Goal: Information Seeking & Learning: Compare options

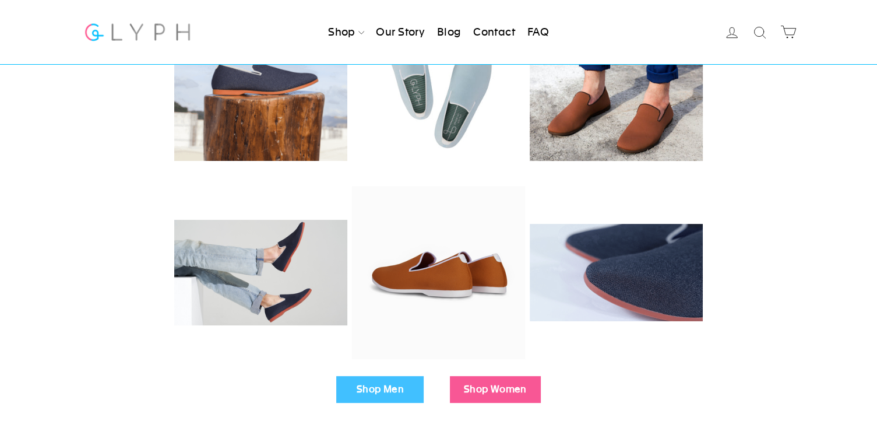
scroll to position [291, 0]
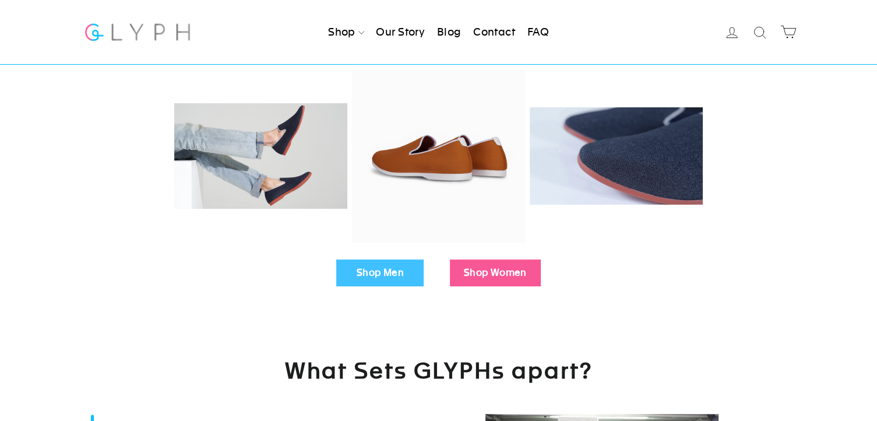
click at [392, 271] on link "Shop Men" at bounding box center [379, 272] width 87 height 27
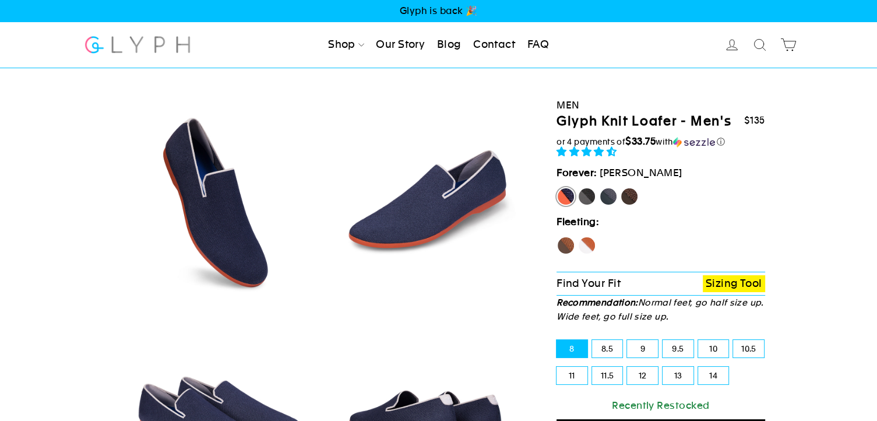
select select "highest-rating"
click at [590, 191] on label "Panther" at bounding box center [586, 196] width 19 height 19
click at [578, 188] on input "Panther" at bounding box center [577, 187] width 1 height 1
radio input "true"
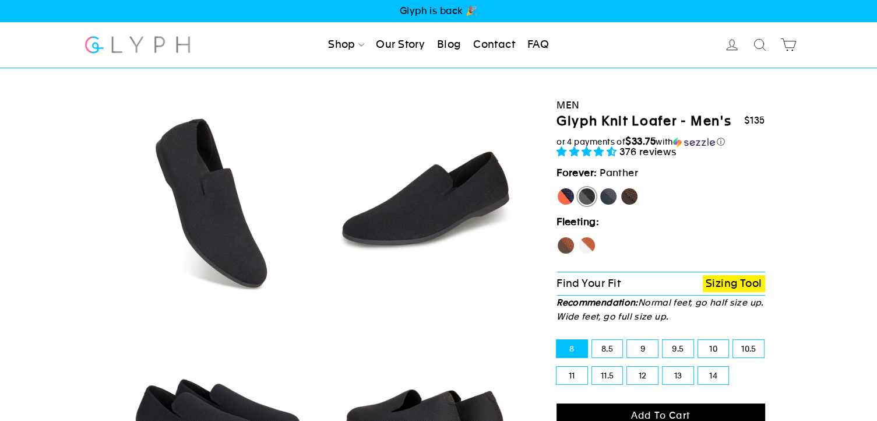
click at [613, 195] on label "Rhino" at bounding box center [608, 196] width 19 height 19
click at [599, 188] on input "Rhino" at bounding box center [599, 187] width 1 height 1
radio input "true"
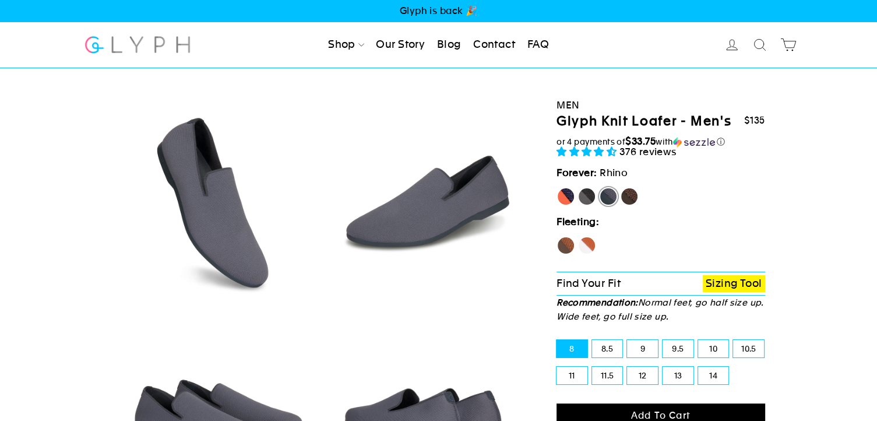
click at [626, 193] on label "Mustang" at bounding box center [629, 196] width 19 height 19
click at [620, 188] on input "Mustang" at bounding box center [620, 187] width 1 height 1
radio input "true"
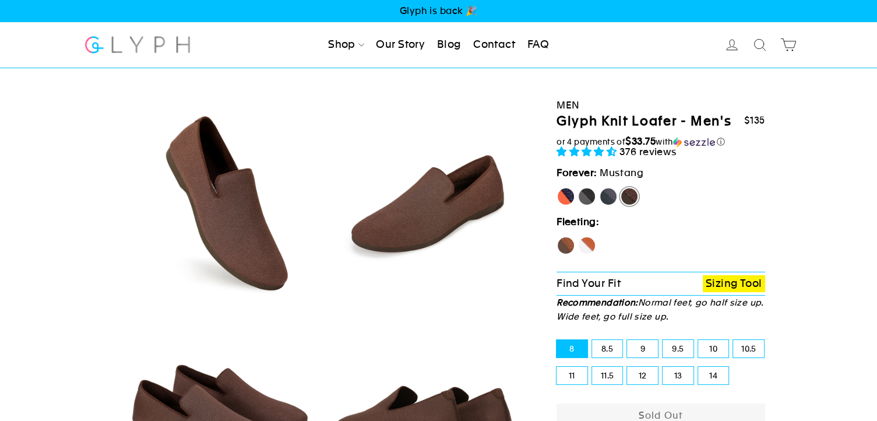
click at [565, 241] on label "Hawk" at bounding box center [565, 245] width 19 height 19
click at [557, 237] on input "Hawk" at bounding box center [556, 236] width 1 height 1
radio input "true"
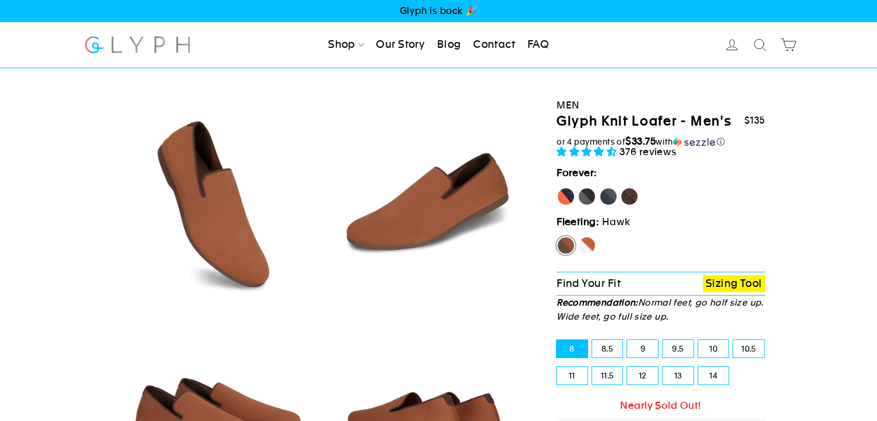
scroll to position [117, 0]
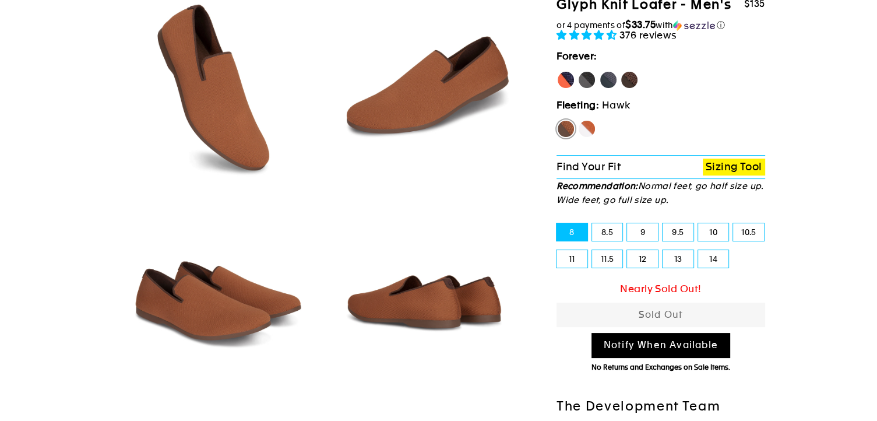
click at [608, 225] on label "8.5" at bounding box center [607, 231] width 31 height 17
click at [592, 224] on input "8.5" at bounding box center [592, 223] width 1 height 1
radio input "true"
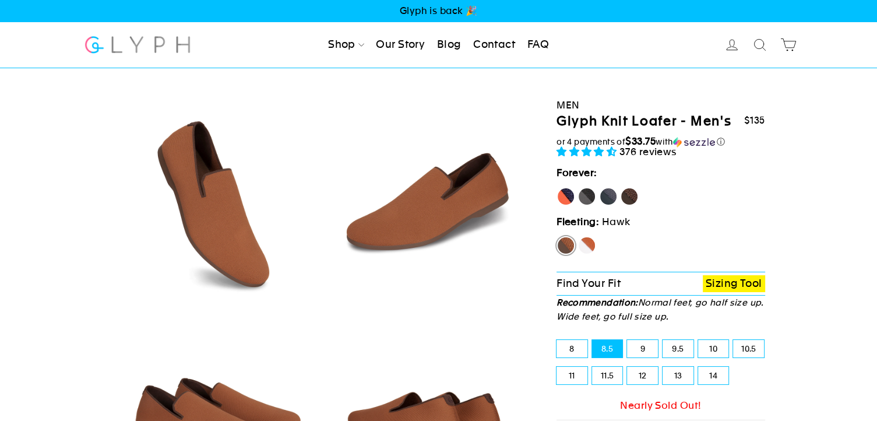
click at [561, 196] on label "[PERSON_NAME]" at bounding box center [565, 196] width 19 height 19
click at [557, 188] on input "[PERSON_NAME]" at bounding box center [556, 187] width 1 height 1
radio input "true"
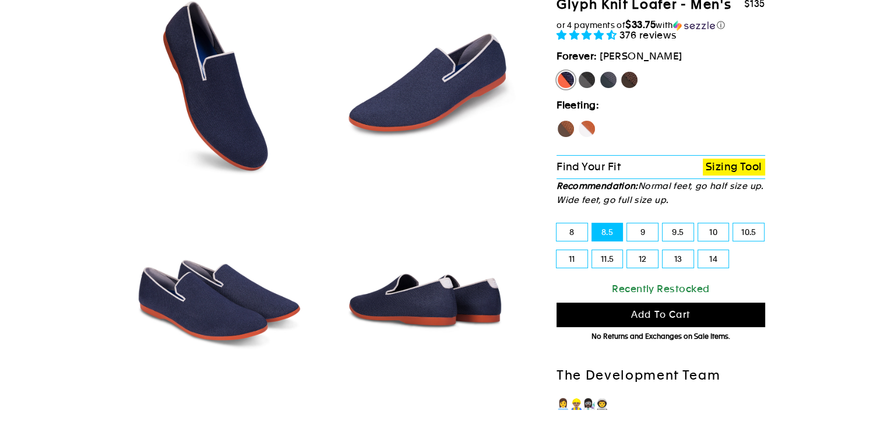
scroll to position [58, 0]
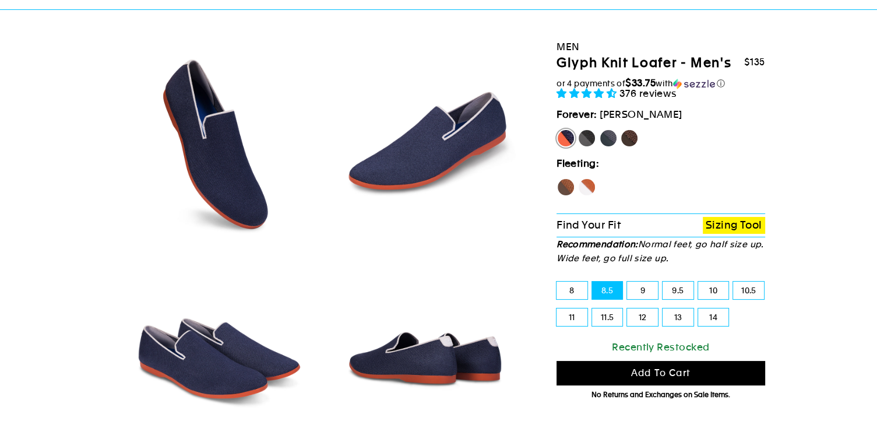
click at [585, 133] on label "Panther" at bounding box center [586, 138] width 19 height 19
click at [578, 129] on input "Panther" at bounding box center [577, 129] width 1 height 1
radio input "true"
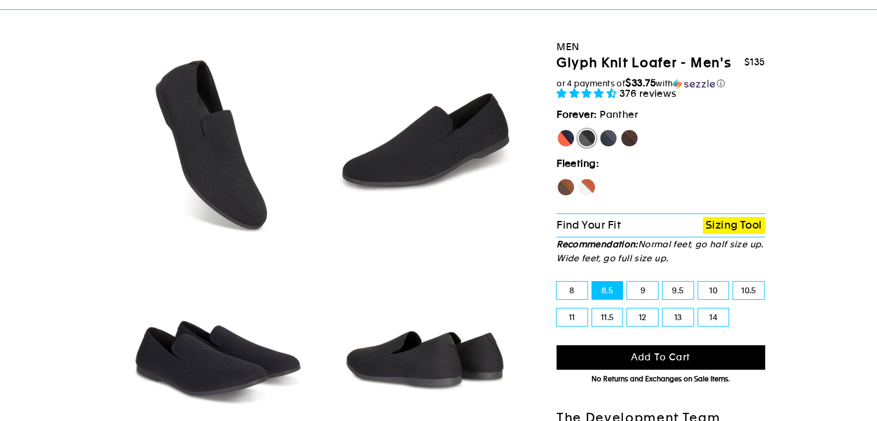
click at [636, 287] on label "9" at bounding box center [642, 289] width 31 height 17
click at [627, 282] on input "9" at bounding box center [627, 281] width 1 height 1
radio input "true"
click at [618, 286] on label "8.5" at bounding box center [607, 289] width 31 height 17
click at [592, 282] on input "8.5" at bounding box center [592, 281] width 1 height 1
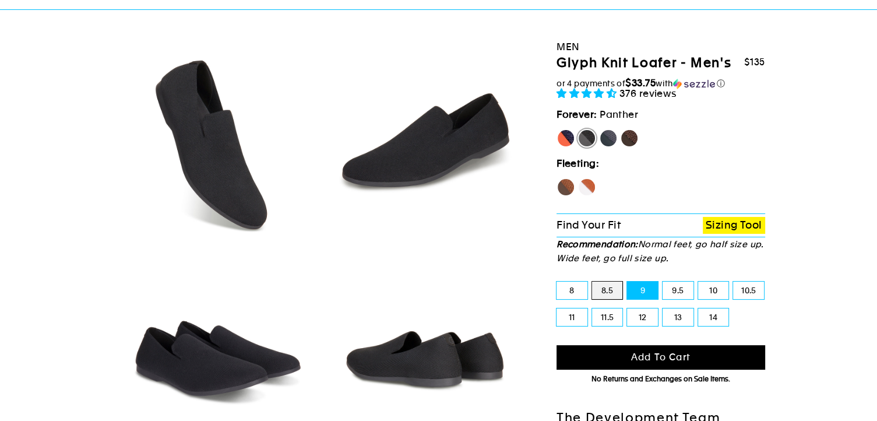
radio input "true"
click at [566, 134] on label "[PERSON_NAME]" at bounding box center [565, 138] width 19 height 19
click at [557, 129] on input "[PERSON_NAME]" at bounding box center [556, 129] width 1 height 1
radio input "true"
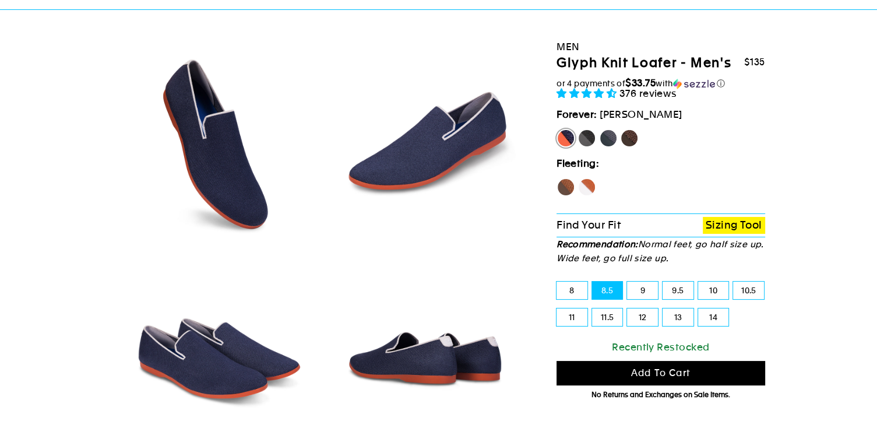
click at [605, 137] on label "Rhino" at bounding box center [608, 138] width 19 height 19
click at [599, 129] on input "Rhino" at bounding box center [599, 129] width 1 height 1
radio input "true"
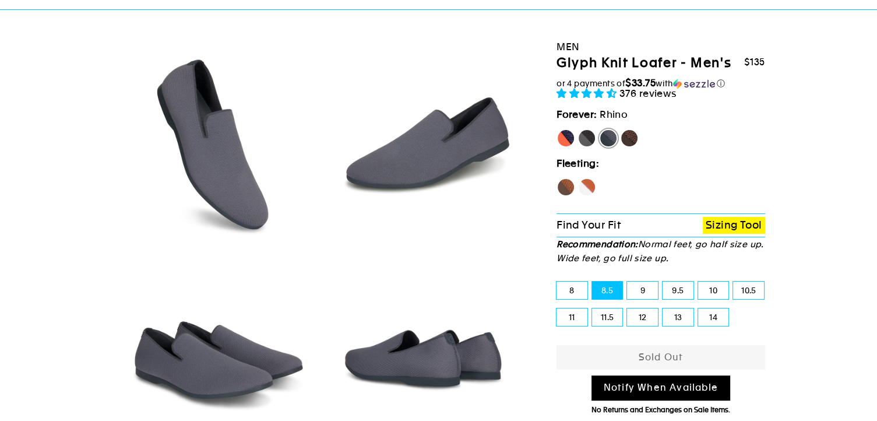
click at [634, 138] on label "Mustang" at bounding box center [629, 138] width 19 height 19
click at [620, 129] on input "Mustang" at bounding box center [620, 129] width 1 height 1
radio input "true"
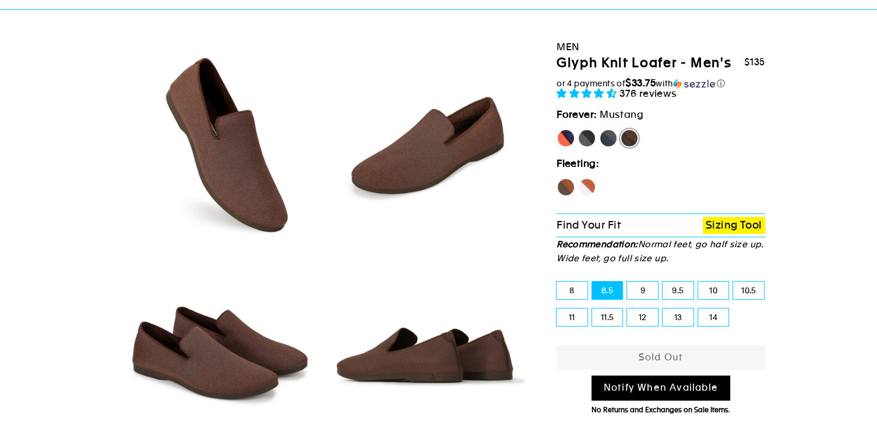
click at [607, 136] on label "Rhino" at bounding box center [608, 138] width 19 height 19
click at [599, 129] on input "Rhino" at bounding box center [599, 129] width 1 height 1
radio input "true"
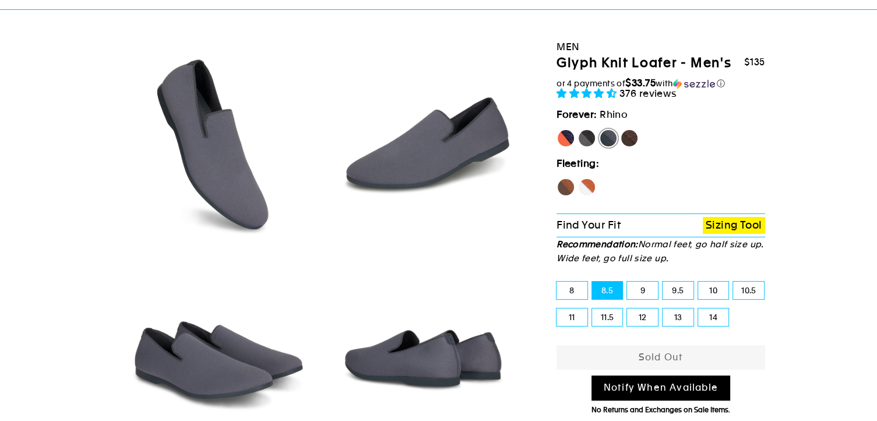
click at [636, 140] on label "Mustang" at bounding box center [629, 138] width 19 height 19
click at [620, 129] on input "Mustang" at bounding box center [620, 129] width 1 height 1
radio input "true"
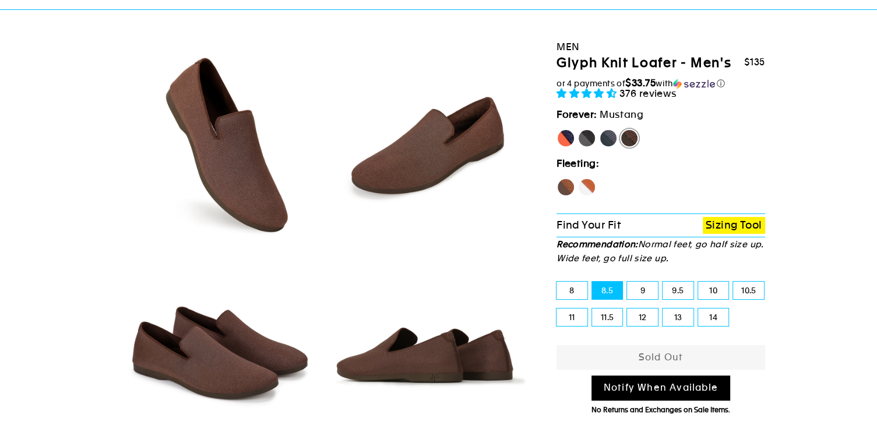
click at [634, 287] on label "9" at bounding box center [642, 289] width 31 height 17
click at [627, 282] on input "9" at bounding box center [627, 281] width 1 height 1
radio input "true"
click at [615, 288] on label "8.5" at bounding box center [607, 289] width 31 height 17
click at [592, 282] on input "8.5" at bounding box center [592, 281] width 1 height 1
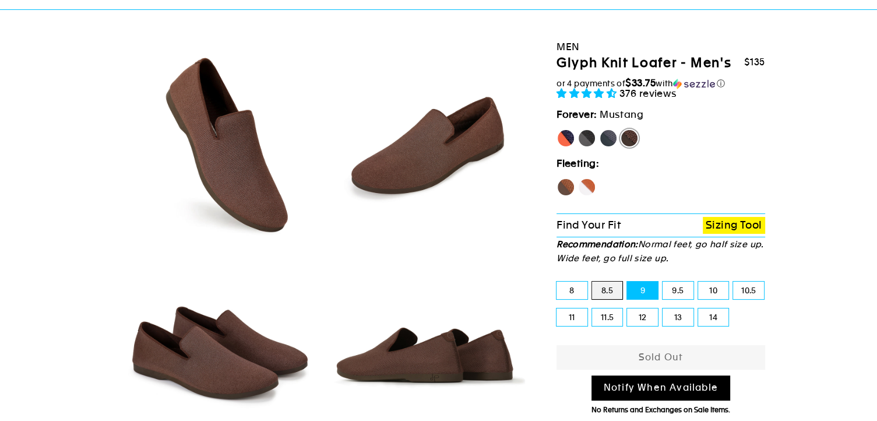
radio input "true"
click at [563, 289] on label "8" at bounding box center [571, 289] width 31 height 17
click at [557, 282] on input "8" at bounding box center [556, 281] width 1 height 1
radio input "true"
click at [576, 320] on label "11" at bounding box center [571, 316] width 31 height 17
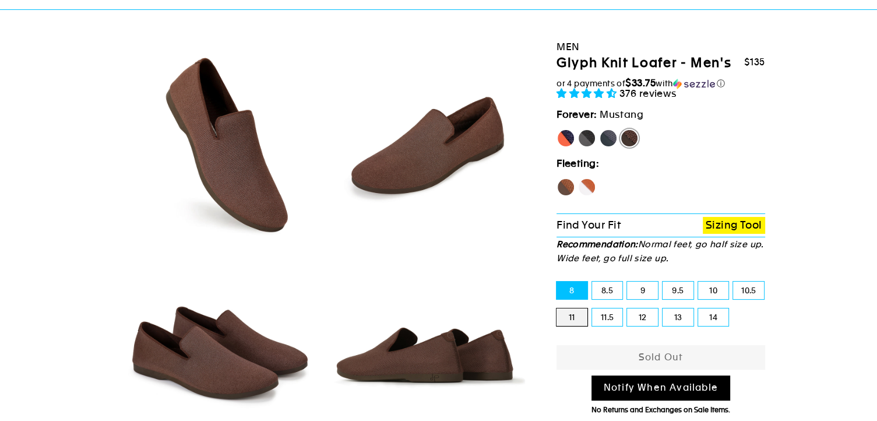
click at [557, 309] on input "11" at bounding box center [556, 308] width 1 height 1
radio input "true"
click at [602, 316] on label "11.5" at bounding box center [607, 316] width 31 height 17
click at [592, 309] on input "11.5" at bounding box center [592, 308] width 1 height 1
radio input "true"
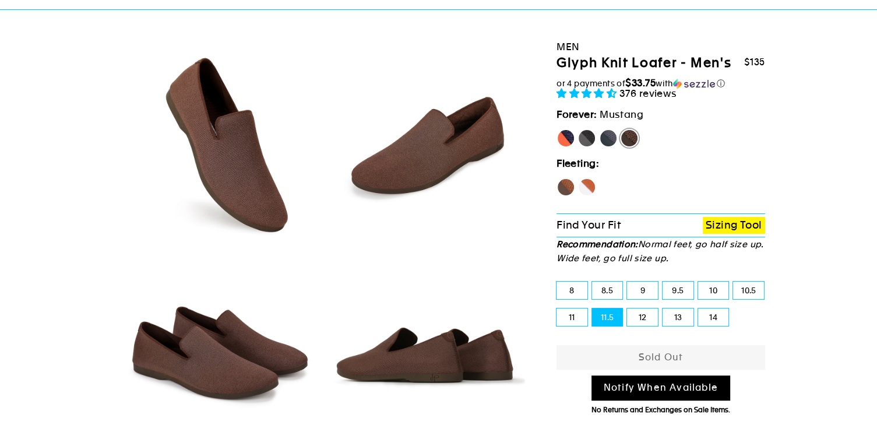
click at [629, 315] on label "12" at bounding box center [642, 316] width 31 height 17
click at [627, 309] on input "12" at bounding box center [627, 308] width 1 height 1
radio input "true"
click at [662, 315] on label "13" at bounding box center [677, 316] width 31 height 17
click at [662, 309] on input "13" at bounding box center [662, 308] width 1 height 1
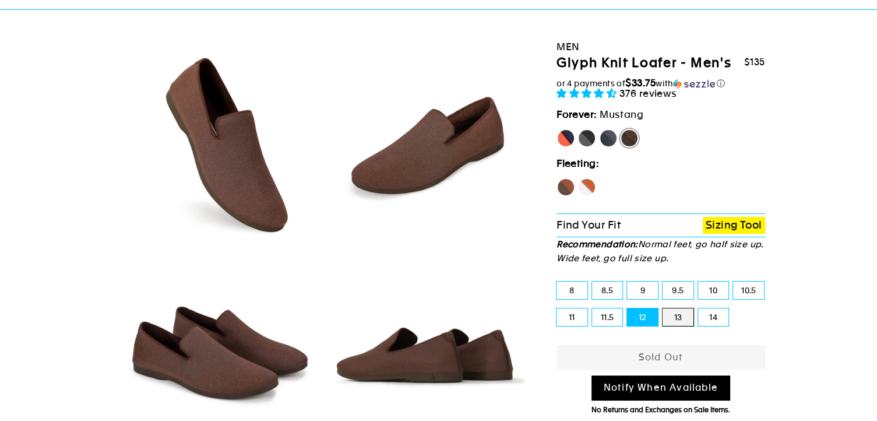
radio input "true"
click at [708, 315] on label "14" at bounding box center [713, 316] width 31 height 17
click at [698, 309] on input "14" at bounding box center [698, 308] width 1 height 1
radio input "true"
click at [717, 288] on label "10" at bounding box center [713, 289] width 31 height 17
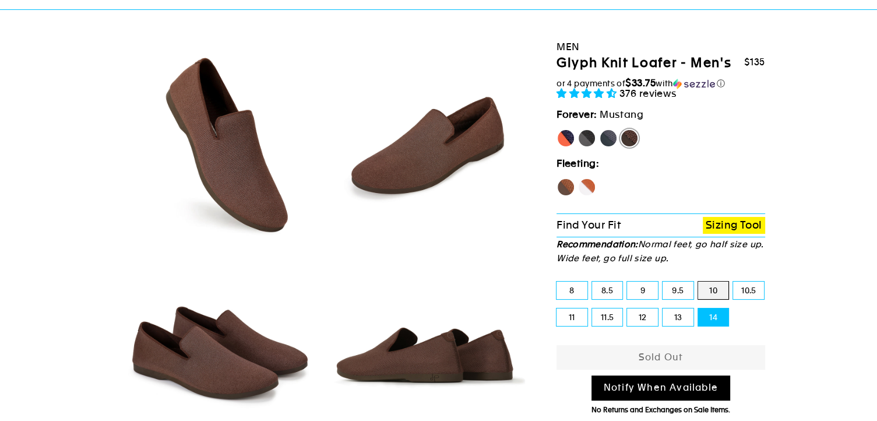
click at [698, 282] on input "10" at bounding box center [698, 281] width 1 height 1
radio input "true"
drag, startPoint x: 676, startPoint y: 286, endPoint x: 657, endPoint y: 285, distance: 18.7
click at [675, 286] on label "9.5" at bounding box center [677, 289] width 31 height 17
click at [663, 282] on input "9.5" at bounding box center [662, 281] width 1 height 1
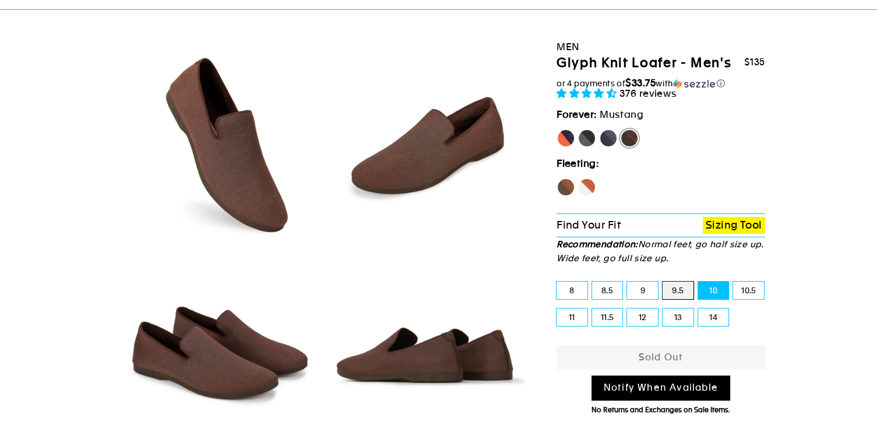
radio input "true"
drag, startPoint x: 643, startPoint y: 285, endPoint x: 633, endPoint y: 285, distance: 9.9
click at [641, 285] on label "9" at bounding box center [642, 289] width 31 height 17
click at [601, 285] on label "8.5" at bounding box center [607, 289] width 31 height 17
click at [592, 282] on input "8.5" at bounding box center [592, 281] width 1 height 1
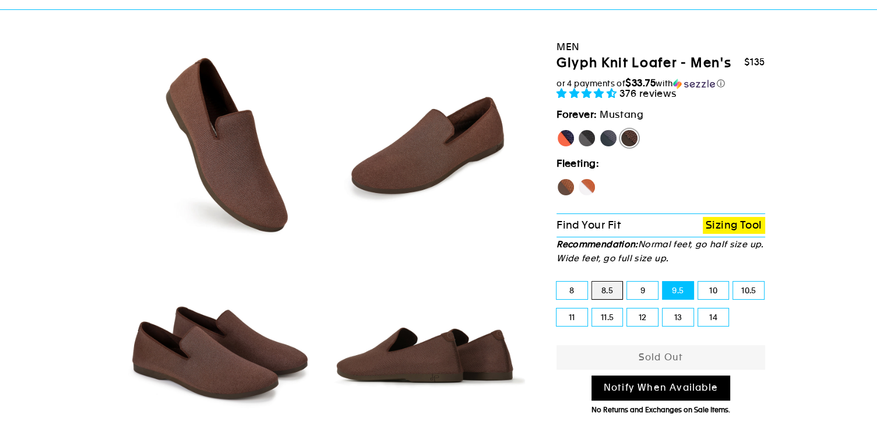
radio input "true"
click at [604, 129] on label "Rhino" at bounding box center [608, 138] width 19 height 19
click at [599, 129] on input "Rhino" at bounding box center [599, 129] width 1 height 1
radio input "true"
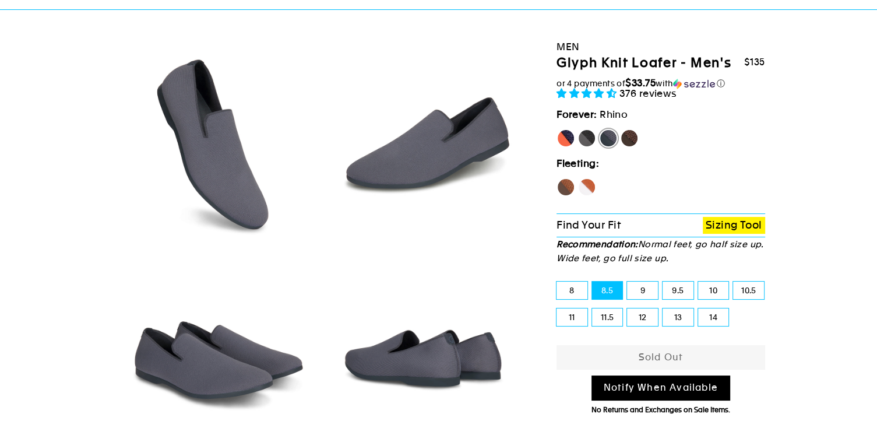
click at [641, 284] on label "9" at bounding box center [642, 289] width 31 height 17
click at [627, 282] on input "9" at bounding box center [627, 281] width 1 height 1
radio input "true"
click at [605, 287] on label "8.5" at bounding box center [607, 289] width 31 height 17
click at [592, 282] on input "8.5" at bounding box center [592, 281] width 1 height 1
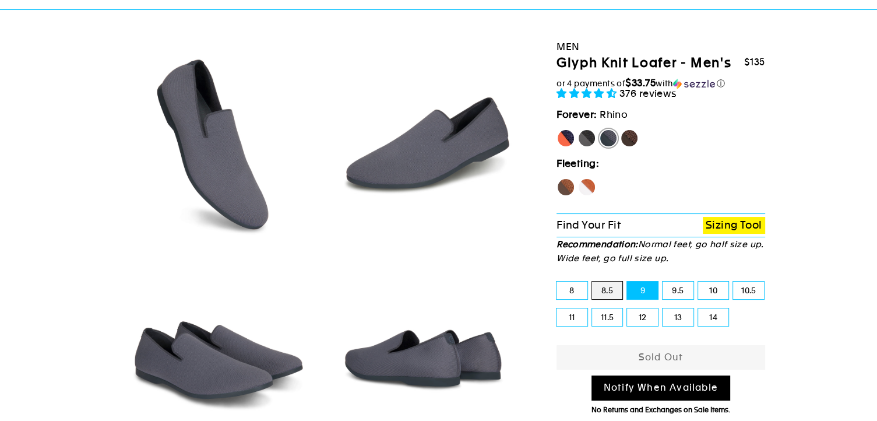
radio input "true"
click at [578, 285] on label "8" at bounding box center [571, 289] width 31 height 17
click at [557, 282] on input "8" at bounding box center [556, 281] width 1 height 1
radio input "true"
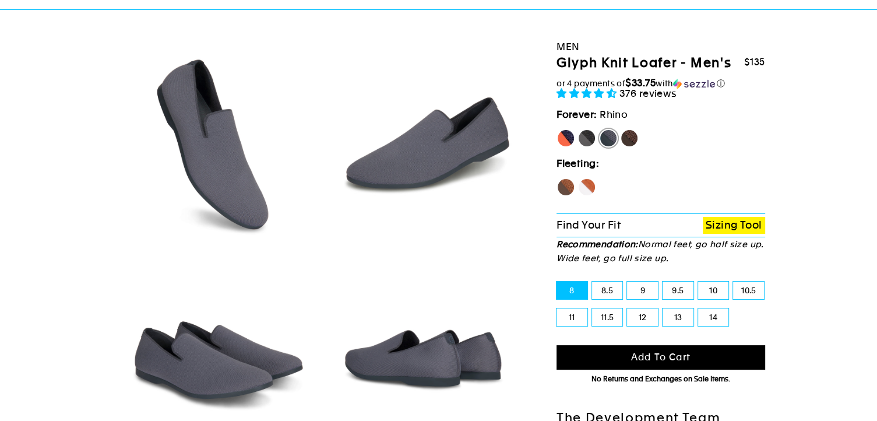
click at [605, 284] on label "8.5" at bounding box center [607, 289] width 31 height 17
click at [592, 282] on input "8.5" at bounding box center [592, 281] width 1 height 1
radio input "true"
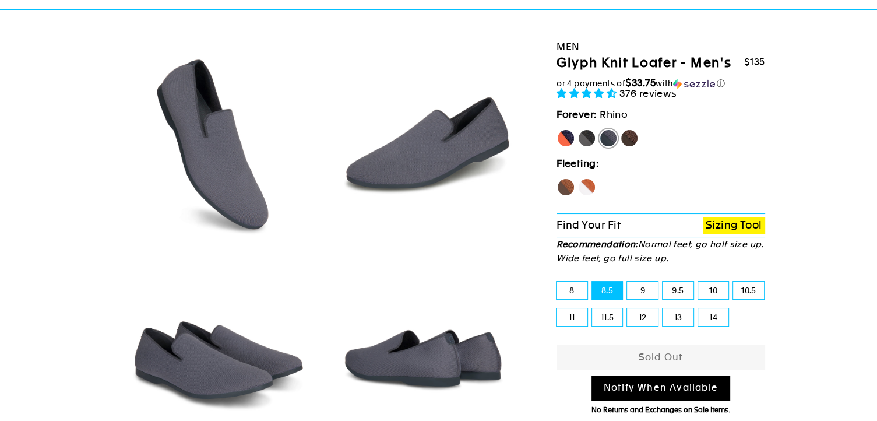
click at [633, 284] on label "9" at bounding box center [642, 289] width 31 height 17
click at [627, 282] on input "9" at bounding box center [627, 281] width 1 height 1
radio input "true"
click at [673, 289] on label "9.5" at bounding box center [677, 289] width 31 height 17
click at [663, 282] on input "9.5" at bounding box center [662, 281] width 1 height 1
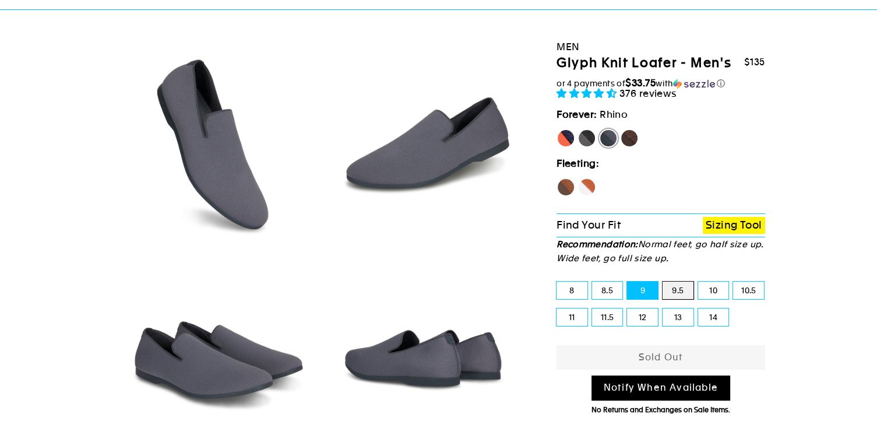
radio input "true"
click at [704, 289] on label "10" at bounding box center [713, 289] width 31 height 17
click at [698, 282] on input "10" at bounding box center [698, 281] width 1 height 1
radio input "true"
click at [731, 290] on div "10.5" at bounding box center [749, 290] width 36 height 27
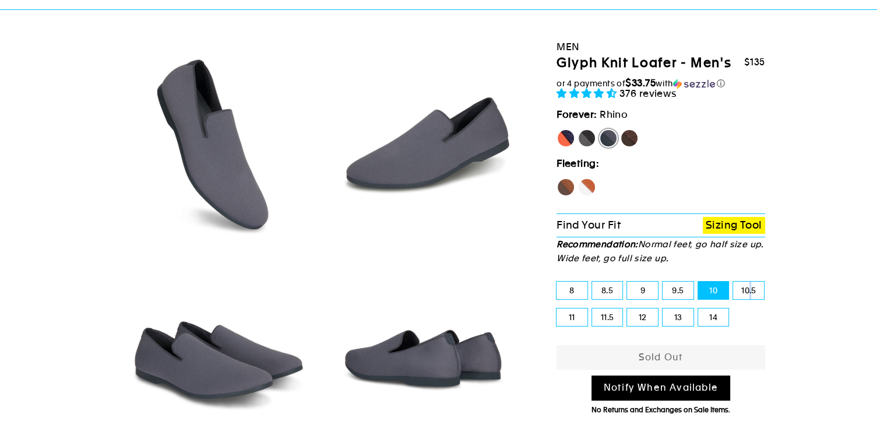
click at [749, 290] on label "10.5" at bounding box center [748, 289] width 31 height 17
click at [742, 291] on label "10.5" at bounding box center [748, 289] width 31 height 17
click at [733, 282] on input "10.5" at bounding box center [733, 281] width 1 height 1
radio input "true"
click at [704, 315] on label "14" at bounding box center [713, 316] width 31 height 17
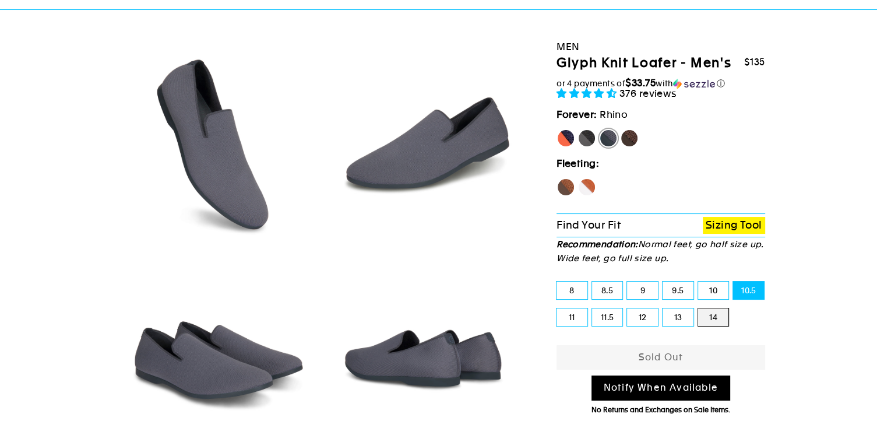
click at [698, 309] on input "14" at bounding box center [698, 308] width 1 height 1
radio input "true"
click at [676, 317] on label "13" at bounding box center [677, 316] width 31 height 17
click at [663, 309] on input "13" at bounding box center [662, 308] width 1 height 1
radio input "true"
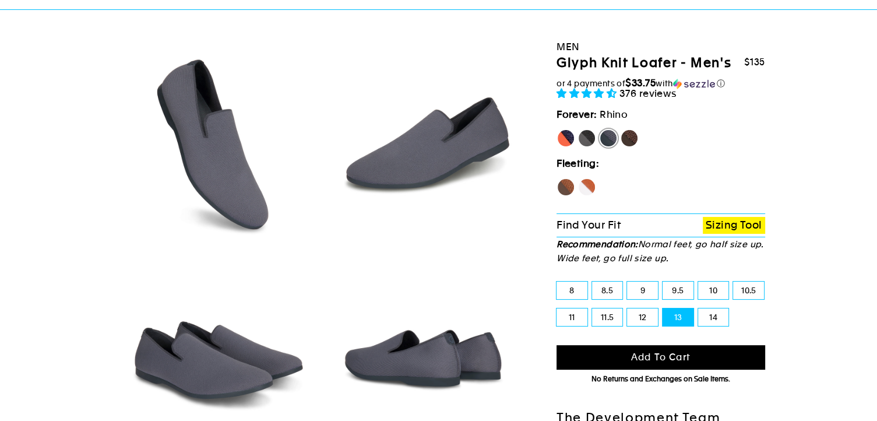
click at [638, 313] on label "12" at bounding box center [642, 316] width 31 height 17
click at [627, 309] on input "12" at bounding box center [627, 308] width 1 height 1
radio input "true"
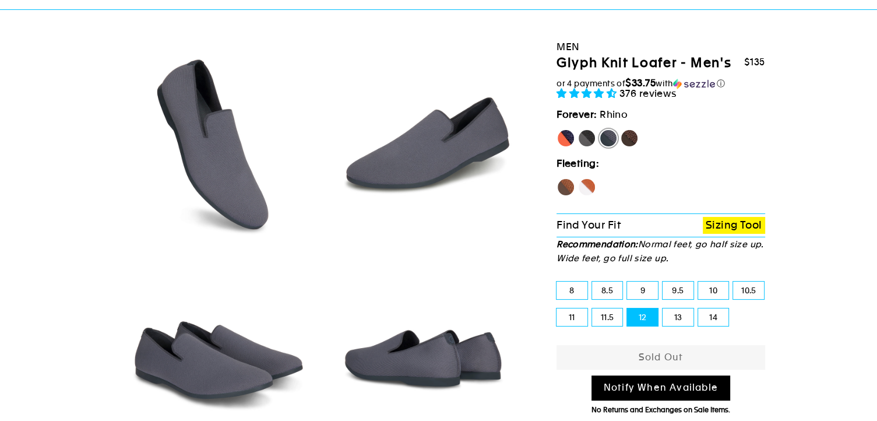
click at [611, 316] on label "11.5" at bounding box center [607, 316] width 31 height 17
click at [592, 309] on input "11.5" at bounding box center [592, 308] width 1 height 1
radio input "true"
click at [608, 290] on label "8.5" at bounding box center [607, 289] width 31 height 17
click at [592, 282] on input "8.5" at bounding box center [592, 281] width 1 height 1
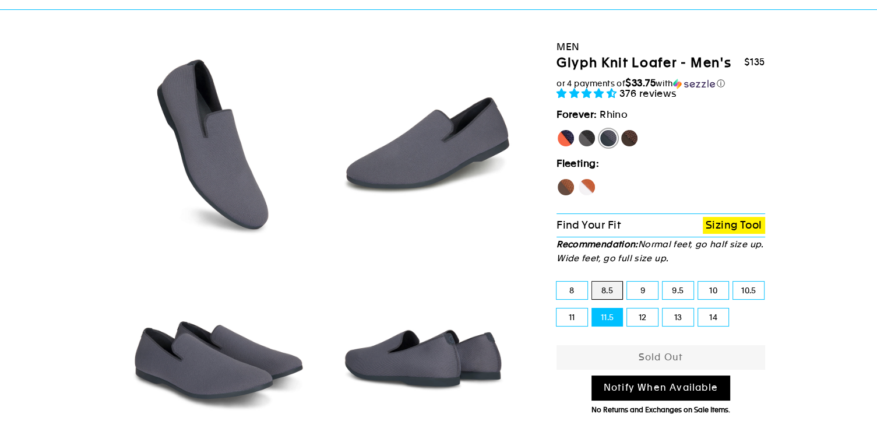
radio input "true"
click at [562, 289] on label "8" at bounding box center [571, 289] width 31 height 17
click at [557, 282] on input "8" at bounding box center [556, 281] width 1 height 1
radio input "true"
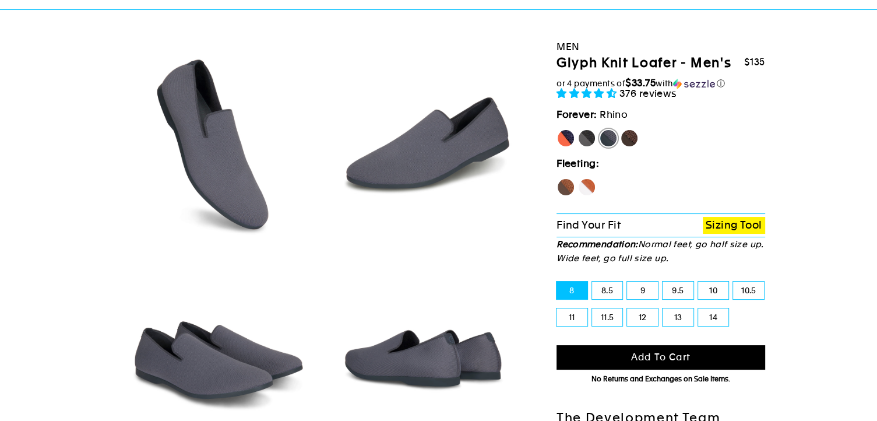
click at [591, 133] on label "Panther" at bounding box center [586, 138] width 19 height 19
click at [578, 129] on input "Panther" at bounding box center [577, 129] width 1 height 1
radio input "true"
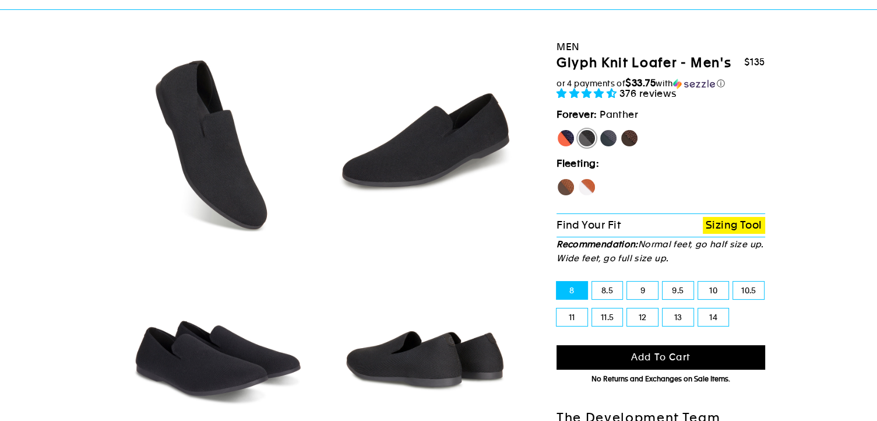
click at [608, 283] on label "8.5" at bounding box center [607, 289] width 31 height 17
click at [592, 282] on input "8.5" at bounding box center [592, 281] width 1 height 1
radio input "true"
click at [636, 287] on label "9" at bounding box center [642, 289] width 31 height 17
click at [627, 282] on input "9" at bounding box center [627, 281] width 1 height 1
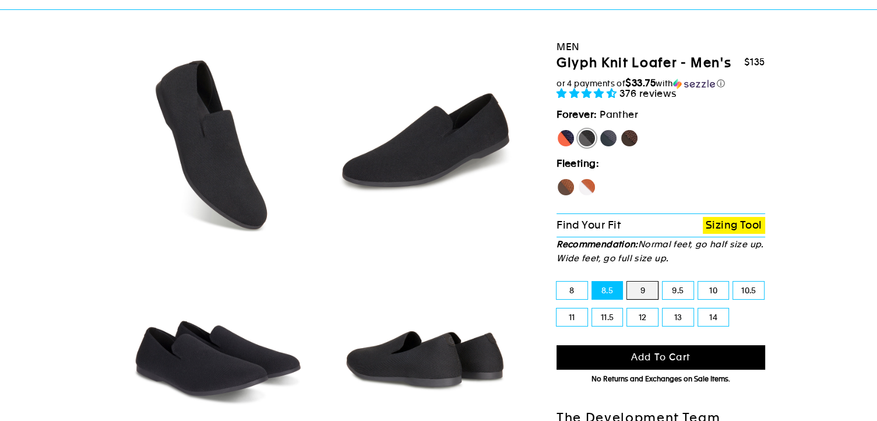
radio input "true"
drag, startPoint x: 669, startPoint y: 285, endPoint x: 678, endPoint y: 285, distance: 9.3
click at [669, 285] on label "9.5" at bounding box center [677, 289] width 31 height 17
click at [663, 282] on input "9.5" at bounding box center [662, 281] width 1 height 1
radio input "true"
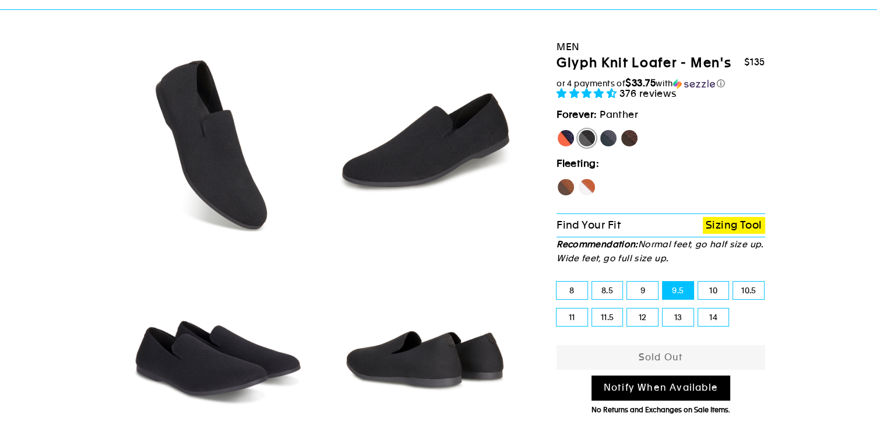
click at [718, 290] on label "10" at bounding box center [713, 289] width 31 height 17
click at [698, 282] on input "10" at bounding box center [698, 281] width 1 height 1
radio input "true"
click at [745, 287] on label "10.5" at bounding box center [748, 289] width 31 height 17
click at [733, 282] on input "10.5" at bounding box center [733, 281] width 1 height 1
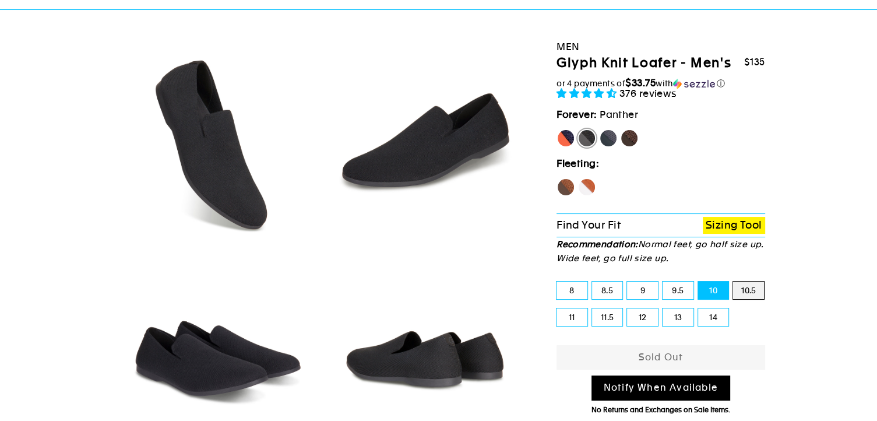
radio input "true"
click at [632, 133] on label "Mustang" at bounding box center [629, 138] width 19 height 19
click at [620, 129] on input "Mustang" at bounding box center [620, 129] width 1 height 1
radio input "true"
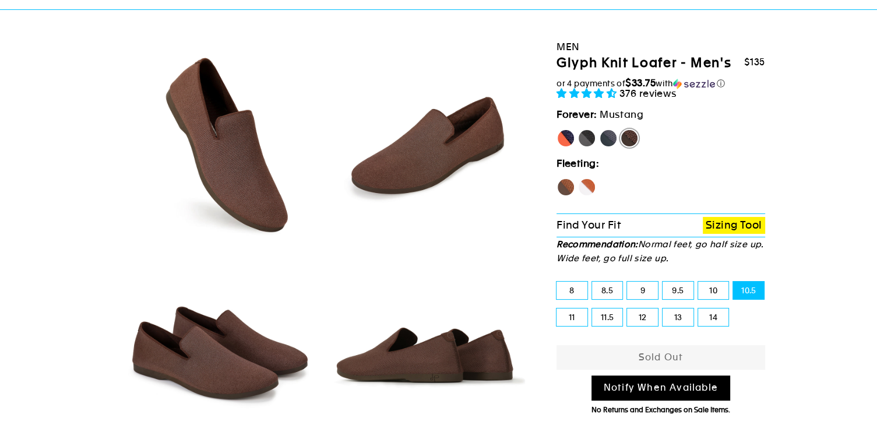
click at [580, 286] on label "8" at bounding box center [571, 289] width 31 height 17
click at [557, 282] on input "8" at bounding box center [556, 281] width 1 height 1
radio input "true"
click at [609, 285] on label "8.5" at bounding box center [607, 289] width 31 height 17
click at [592, 282] on input "8.5" at bounding box center [592, 281] width 1 height 1
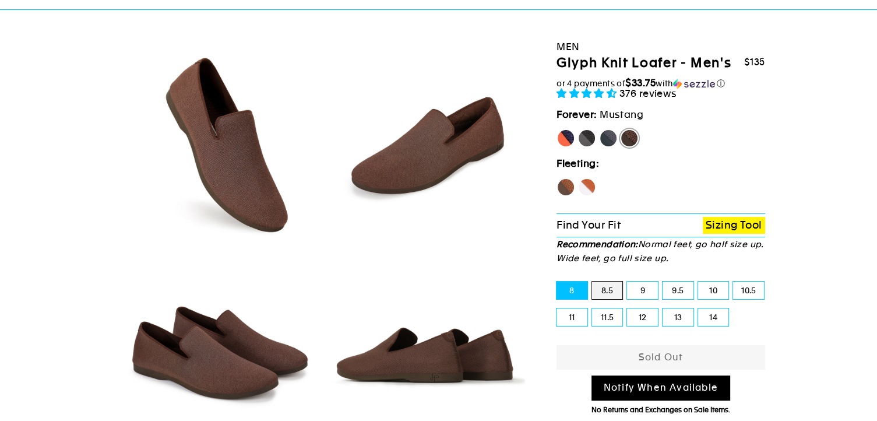
radio input "true"
click at [629, 285] on label "9" at bounding box center [642, 289] width 31 height 17
click at [627, 282] on input "9" at bounding box center [627, 281] width 1 height 1
radio input "true"
drag, startPoint x: 675, startPoint y: 290, endPoint x: 698, endPoint y: 290, distance: 23.3
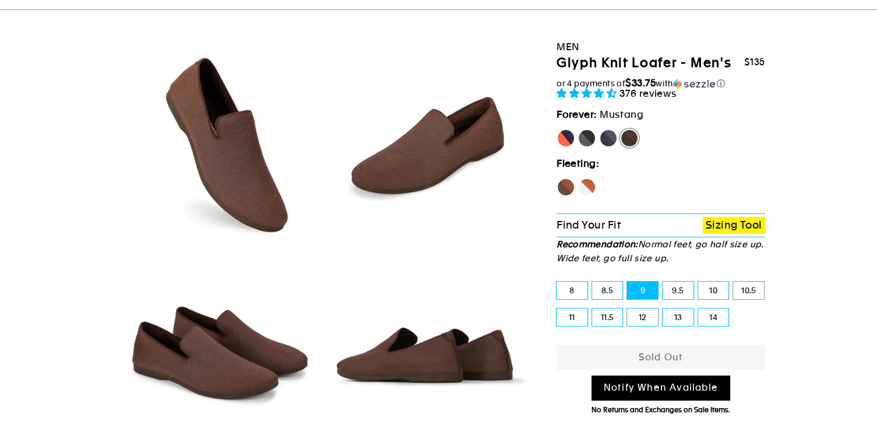
click at [676, 290] on label "9.5" at bounding box center [677, 289] width 31 height 17
click at [663, 282] on input "9.5" at bounding box center [662, 281] width 1 height 1
radio input "true"
click at [718, 290] on label "10" at bounding box center [713, 289] width 31 height 17
click at [698, 282] on input "10" at bounding box center [698, 281] width 1 height 1
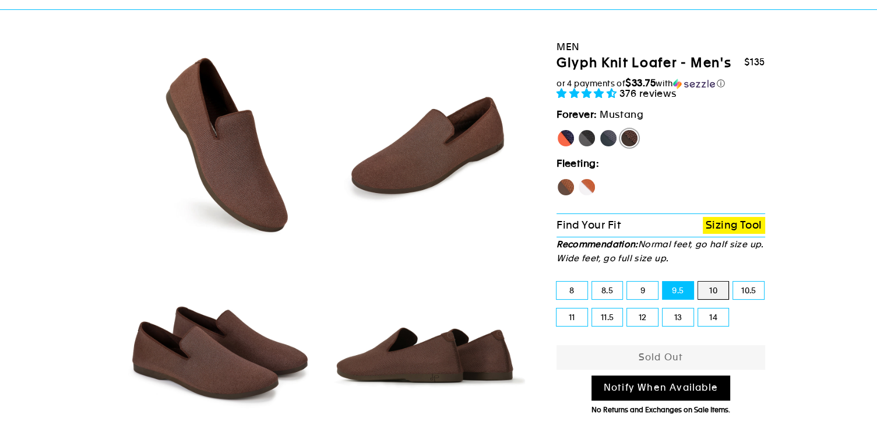
radio input "true"
click at [732, 289] on div "10.5" at bounding box center [749, 290] width 36 height 27
click at [741, 289] on label "10.5" at bounding box center [748, 289] width 31 height 17
click at [733, 282] on input "10.5" at bounding box center [733, 281] width 1 height 1
radio input "true"
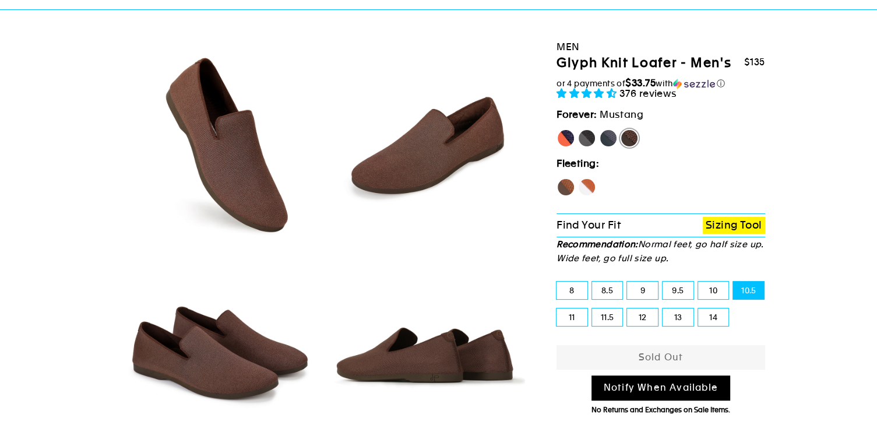
click at [567, 317] on label "11" at bounding box center [571, 316] width 31 height 17
click at [557, 309] on input "11" at bounding box center [556, 308] width 1 height 1
radio input "true"
click at [603, 317] on label "11.5" at bounding box center [607, 316] width 31 height 17
click at [592, 309] on input "11.5" at bounding box center [592, 308] width 1 height 1
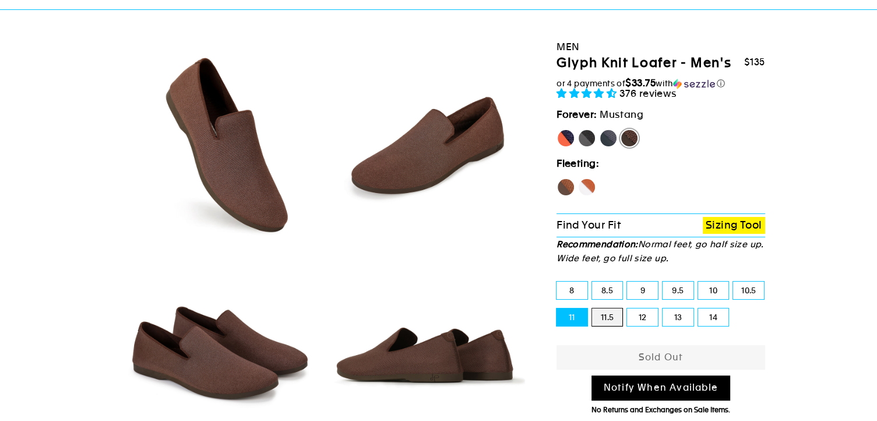
radio input "true"
click at [642, 315] on label "12" at bounding box center [642, 316] width 31 height 17
click at [627, 309] on input "12" at bounding box center [627, 308] width 1 height 1
radio input "true"
click at [666, 315] on label "13" at bounding box center [677, 316] width 31 height 17
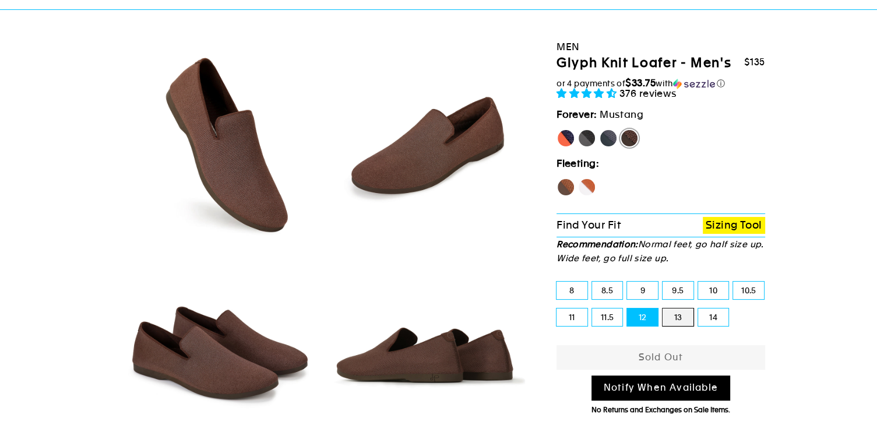
click at [663, 309] on input "13" at bounding box center [662, 308] width 1 height 1
radio input "true"
click at [563, 139] on label "[PERSON_NAME]" at bounding box center [565, 138] width 19 height 19
click at [557, 129] on input "[PERSON_NAME]" at bounding box center [556, 129] width 1 height 1
radio input "true"
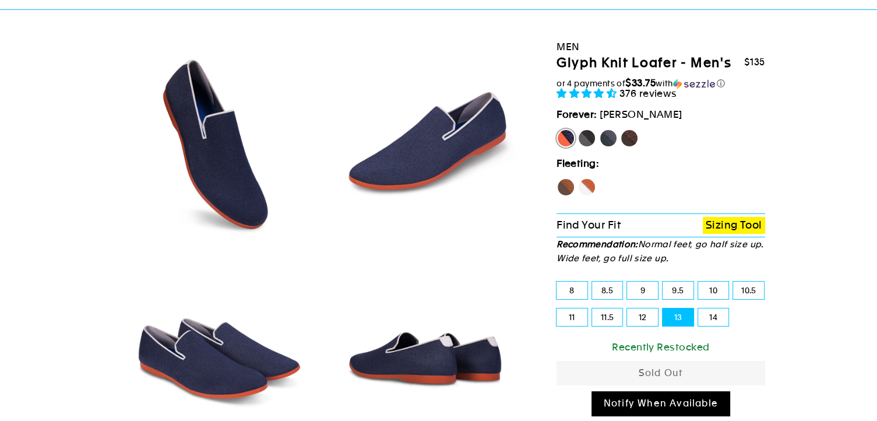
click at [571, 285] on label "8" at bounding box center [571, 289] width 31 height 17
click at [557, 282] on input "8" at bounding box center [556, 281] width 1 height 1
radio input "true"
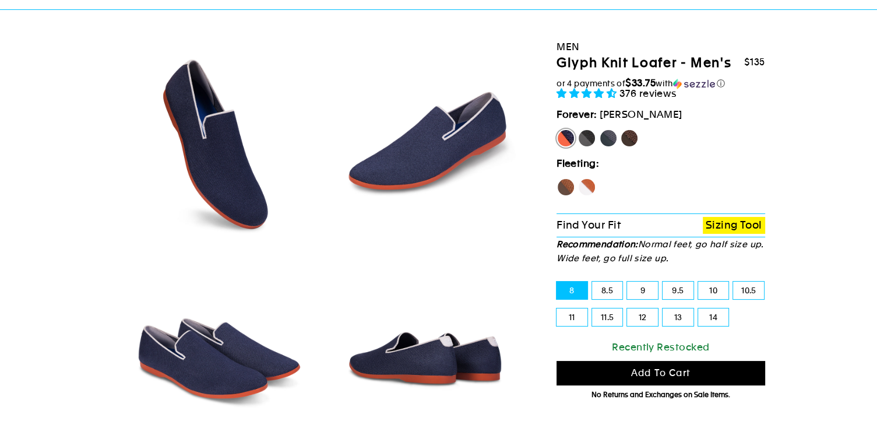
click at [608, 285] on label "8.5" at bounding box center [607, 289] width 31 height 17
click at [592, 282] on input "8.5" at bounding box center [592, 281] width 1 height 1
radio input "true"
click at [637, 287] on label "9" at bounding box center [642, 289] width 31 height 17
click at [627, 282] on input "9" at bounding box center [627, 281] width 1 height 1
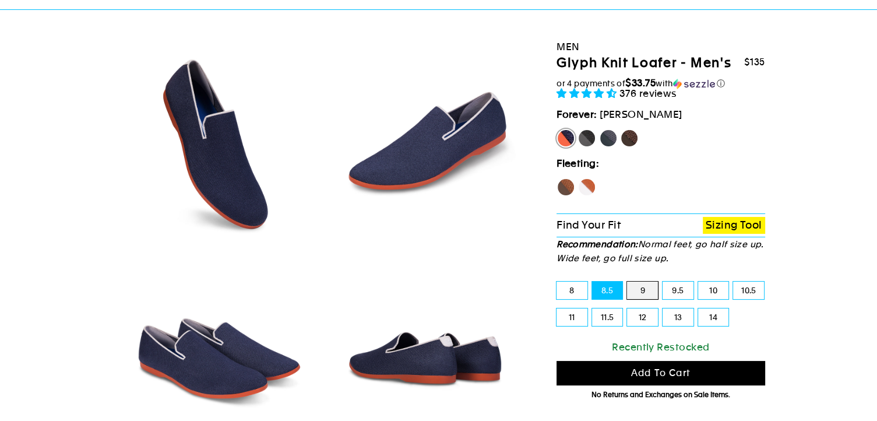
radio input "true"
click at [673, 291] on label "9.5" at bounding box center [677, 289] width 31 height 17
click at [663, 282] on input "9.5" at bounding box center [662, 281] width 1 height 1
radio input "true"
click at [719, 287] on label "10" at bounding box center [713, 289] width 31 height 17
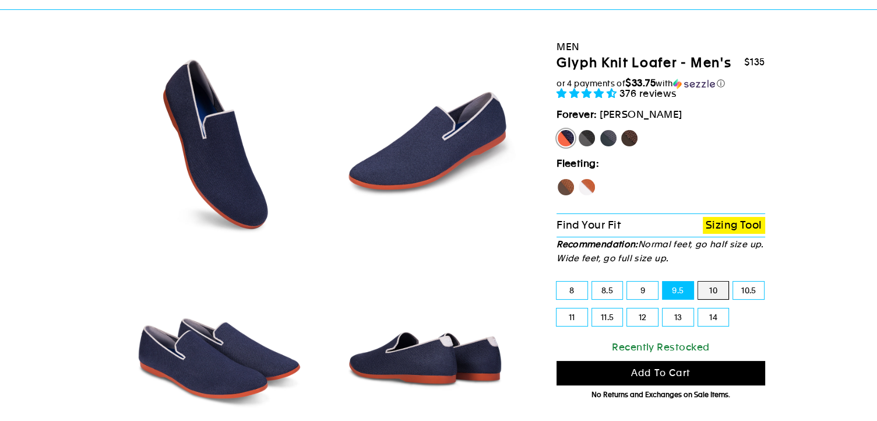
click at [698, 282] on input "10" at bounding box center [698, 281] width 1 height 1
radio input "true"
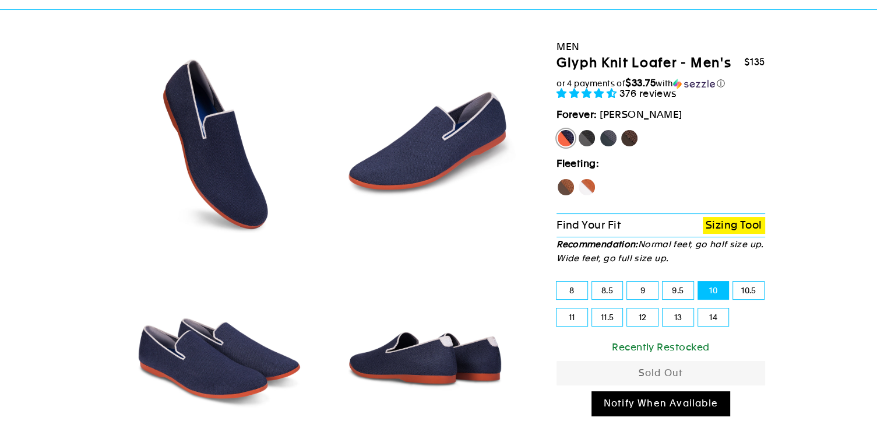
click at [744, 287] on label "10.5" at bounding box center [748, 289] width 31 height 17
click at [733, 282] on input "10.5" at bounding box center [733, 281] width 1 height 1
radio input "true"
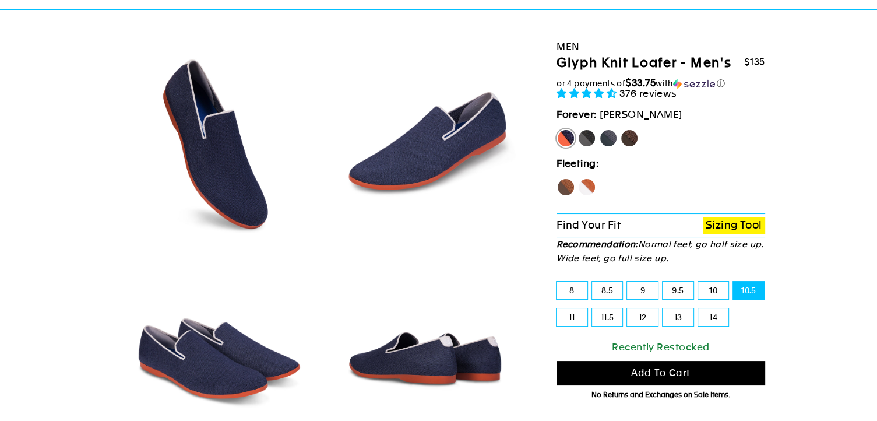
click at [564, 317] on label "11" at bounding box center [571, 316] width 31 height 17
click at [557, 309] on input "11" at bounding box center [556, 308] width 1 height 1
radio input "true"
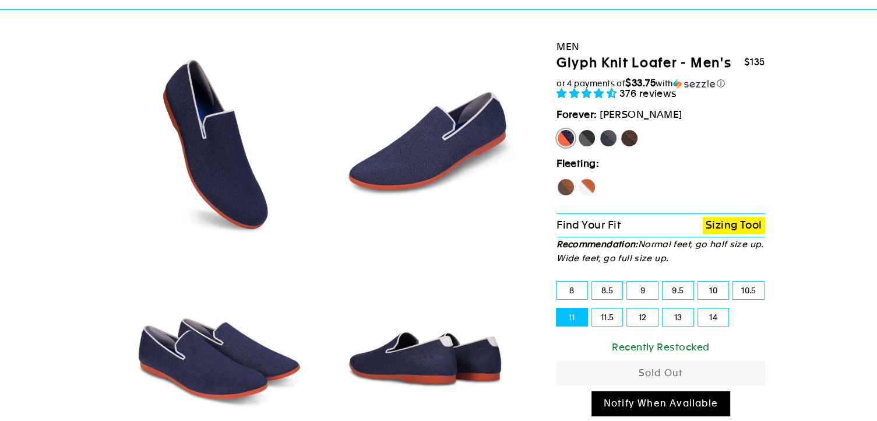
click at [604, 314] on label "11.5" at bounding box center [607, 316] width 31 height 17
click at [592, 309] on input "11.5" at bounding box center [592, 308] width 1 height 1
radio input "true"
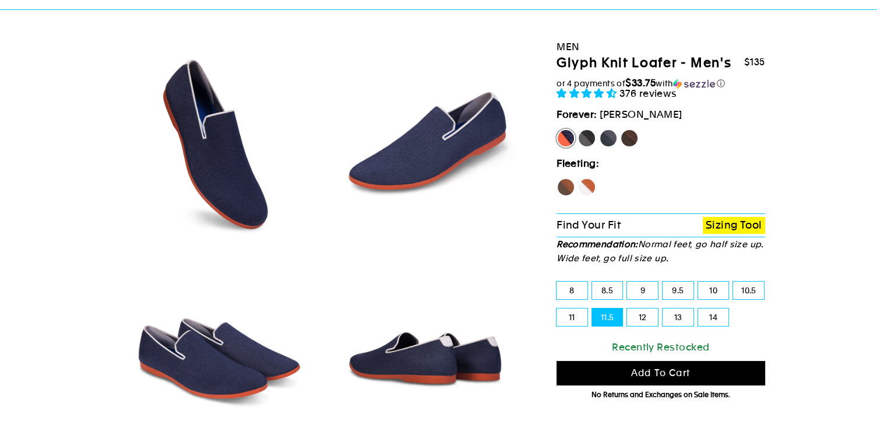
click at [578, 314] on label "11" at bounding box center [571, 316] width 31 height 17
click at [557, 309] on input "11" at bounding box center [556, 308] width 1 height 1
radio input "true"
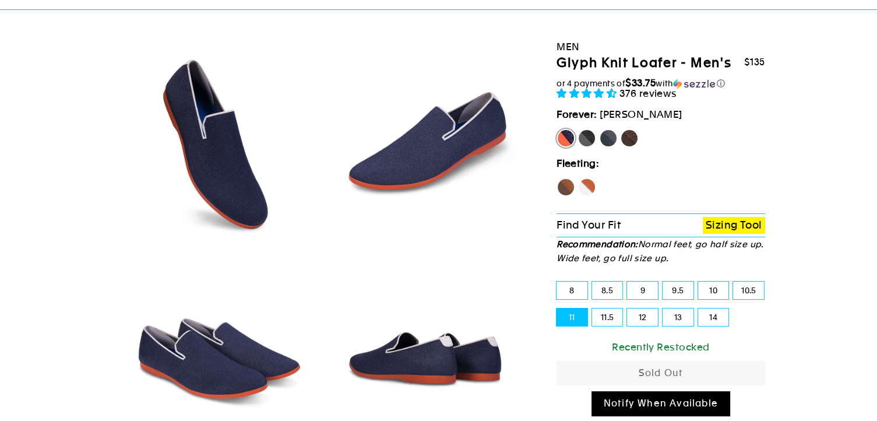
click at [598, 315] on label "11.5" at bounding box center [607, 316] width 31 height 17
click at [592, 309] on input "11.5" at bounding box center [592, 308] width 1 height 1
radio input "true"
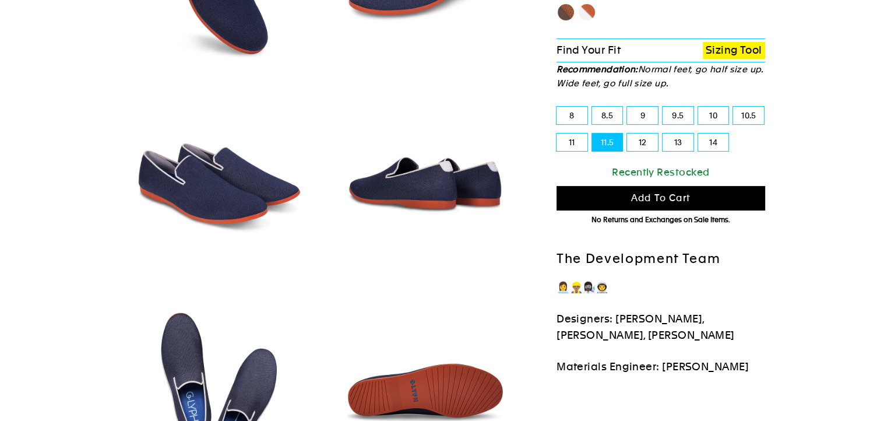
scroll to position [117, 0]
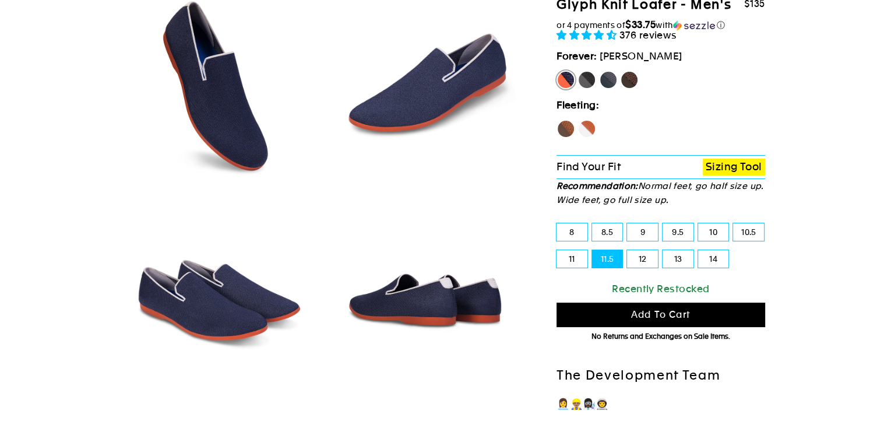
click at [608, 82] on label "Rhino" at bounding box center [608, 79] width 19 height 19
click at [599, 71] on input "Rhino" at bounding box center [599, 70] width 1 height 1
radio input "true"
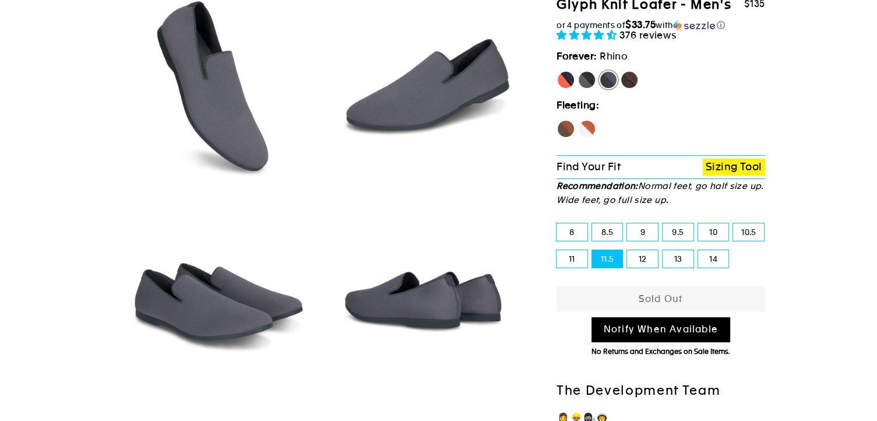
click at [620, 230] on label "8.5" at bounding box center [607, 231] width 31 height 17
click at [592, 224] on input "8.5" at bounding box center [592, 223] width 1 height 1
radio input "true"
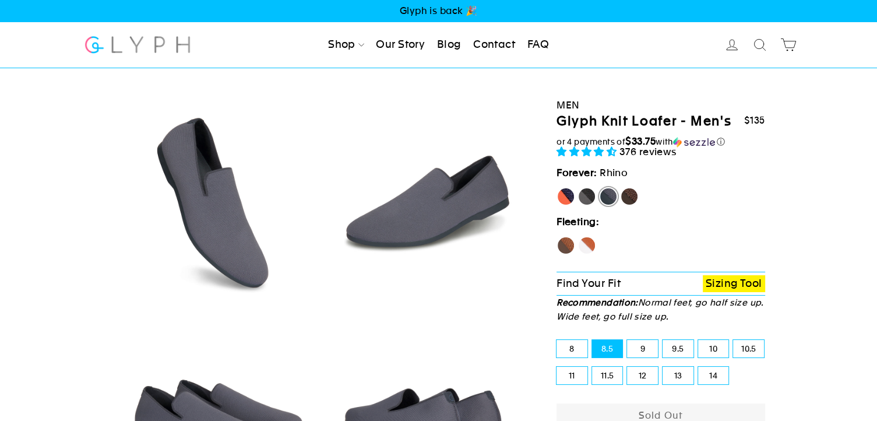
click at [536, 41] on link "FAQ" at bounding box center [538, 45] width 31 height 26
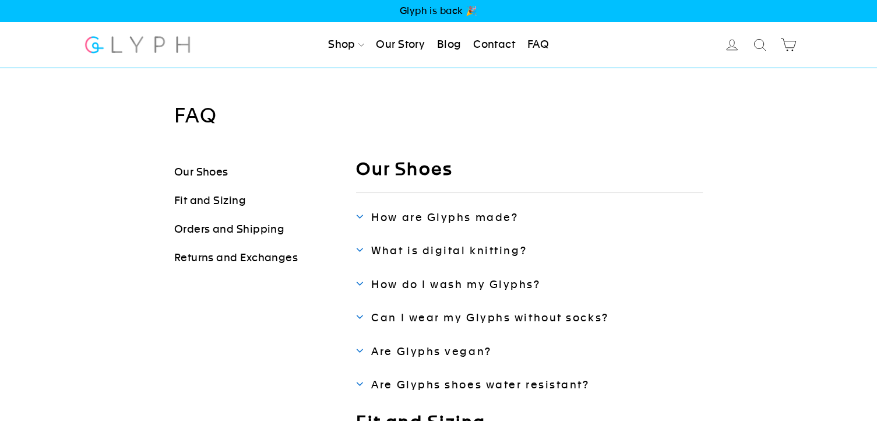
click at [454, 47] on link "Blog" at bounding box center [449, 45] width 34 height 26
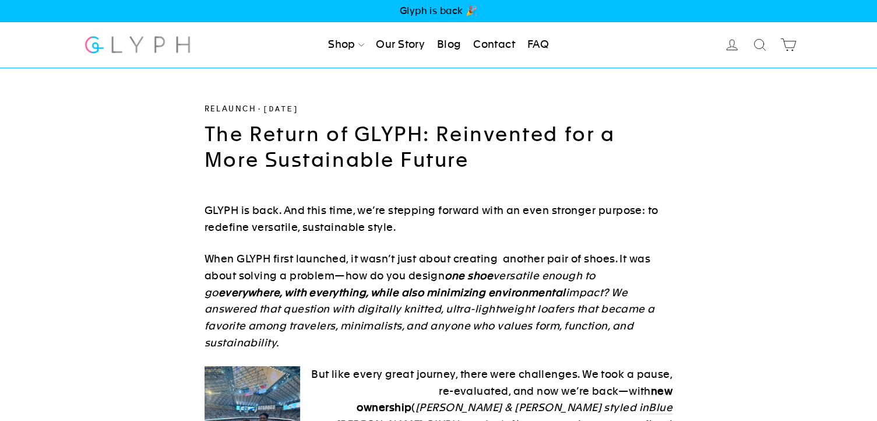
click at [147, 52] on img at bounding box center [137, 44] width 109 height 31
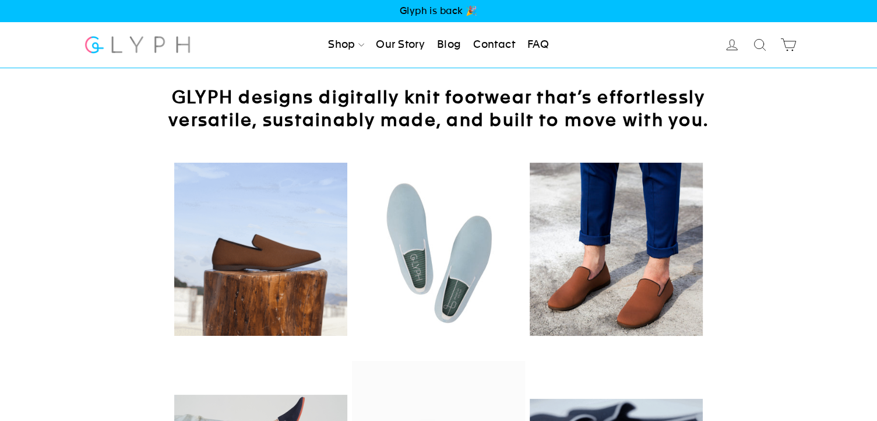
click at [139, 38] on img at bounding box center [137, 44] width 109 height 31
